Goal: Task Accomplishment & Management: Use online tool/utility

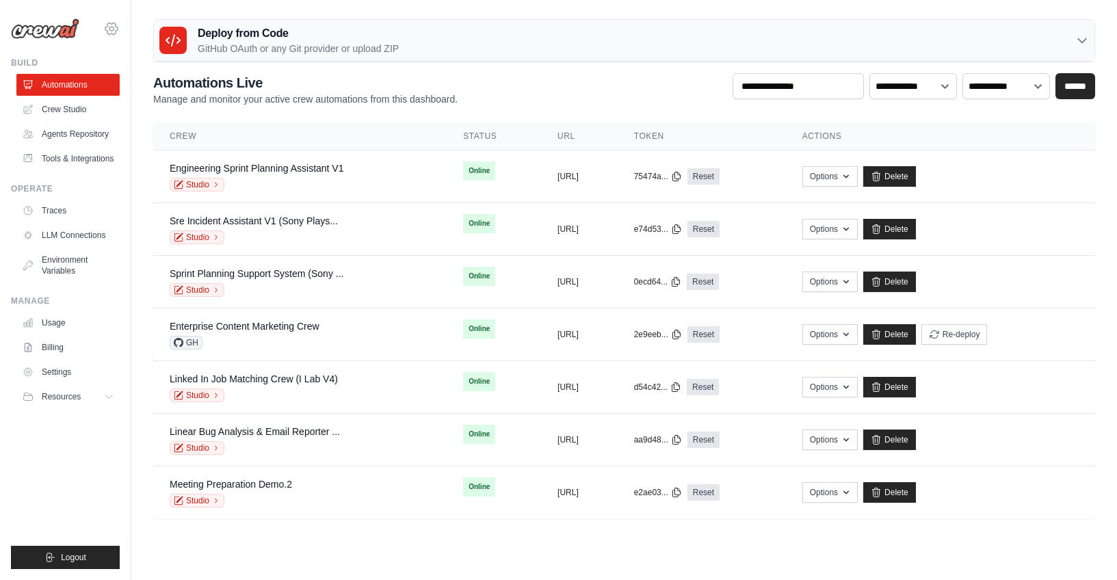
click at [114, 27] on icon at bounding box center [111, 29] width 16 height 16
click at [109, 28] on icon at bounding box center [111, 29] width 4 height 4
click at [409, 73] on h2 "Automations Live" at bounding box center [305, 82] width 304 height 19
